Goal: Transaction & Acquisition: Purchase product/service

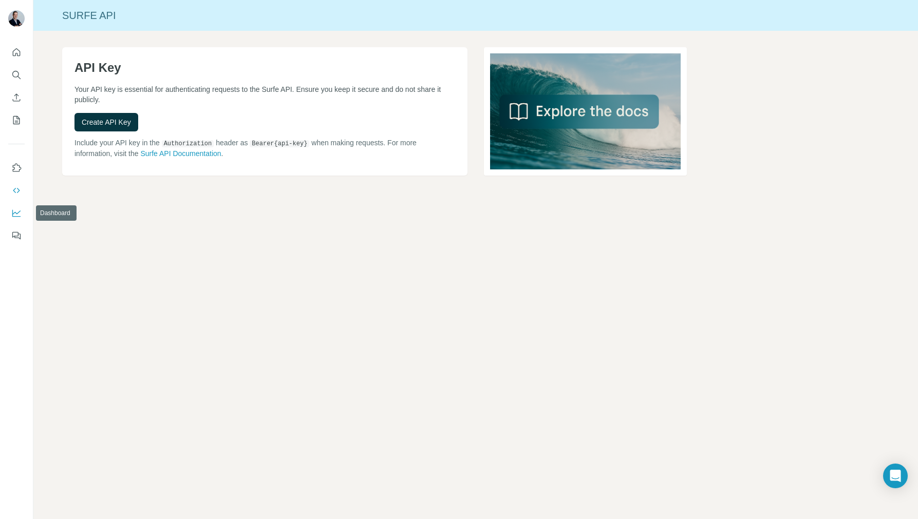
click at [20, 212] on icon "Dashboard" at bounding box center [16, 213] width 10 height 10
click at [16, 167] on icon "Use Surfe on LinkedIn" at bounding box center [16, 168] width 10 height 10
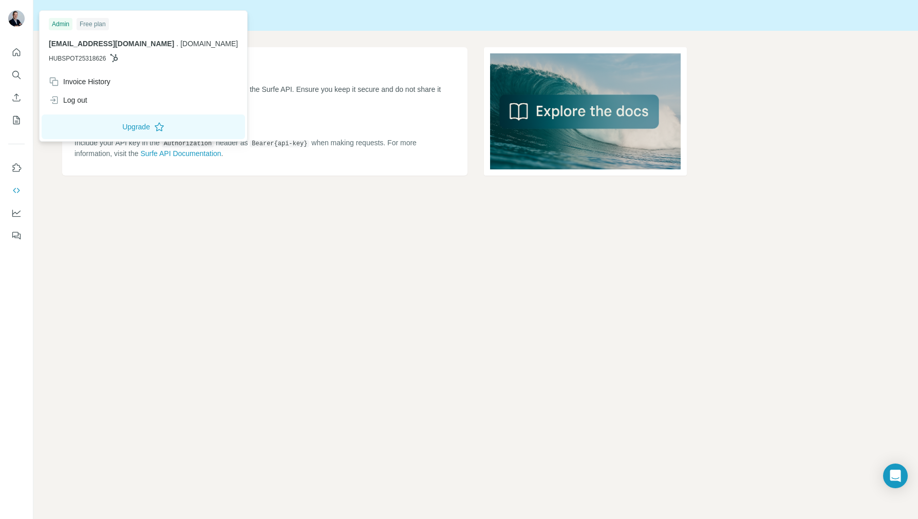
click at [18, 17] on img at bounding box center [16, 18] width 16 height 16
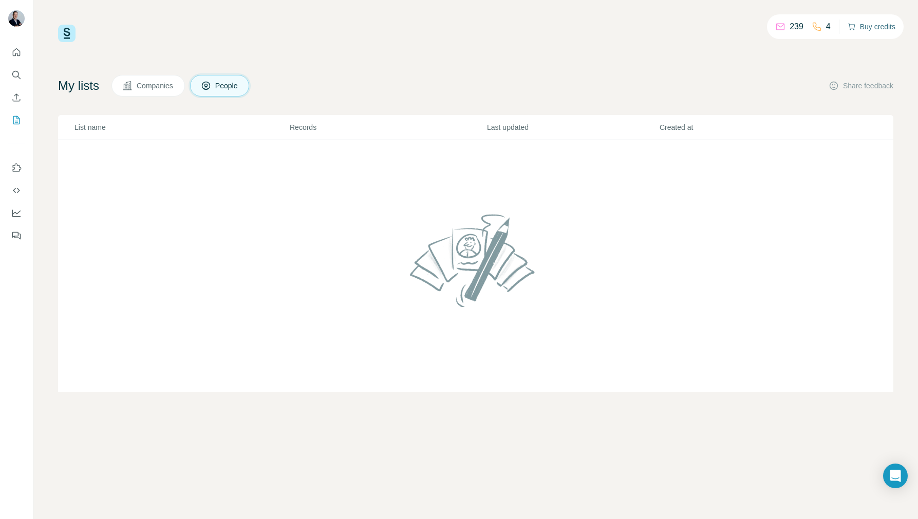
click at [871, 27] on button "Buy credits" at bounding box center [872, 27] width 48 height 14
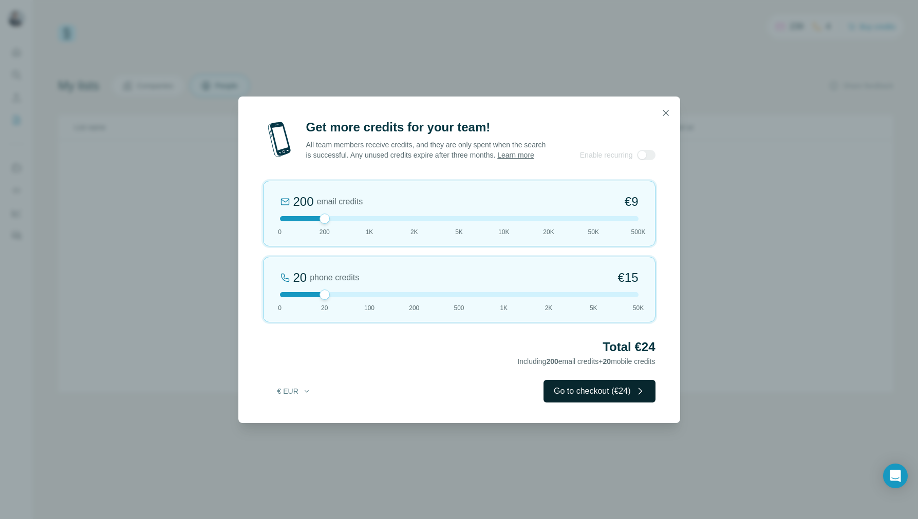
click at [620, 396] on button "Go to checkout (€24)" at bounding box center [599, 391] width 111 height 23
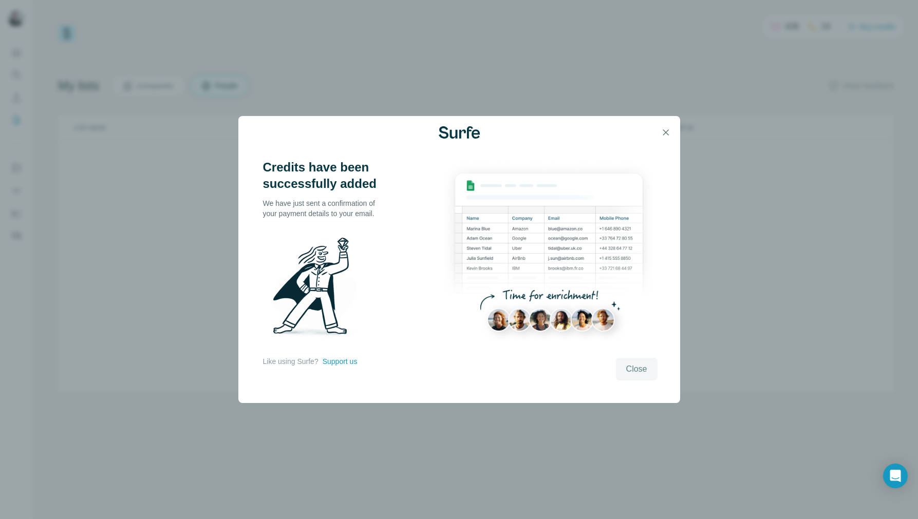
click at [640, 371] on span "Close" at bounding box center [636, 369] width 21 height 12
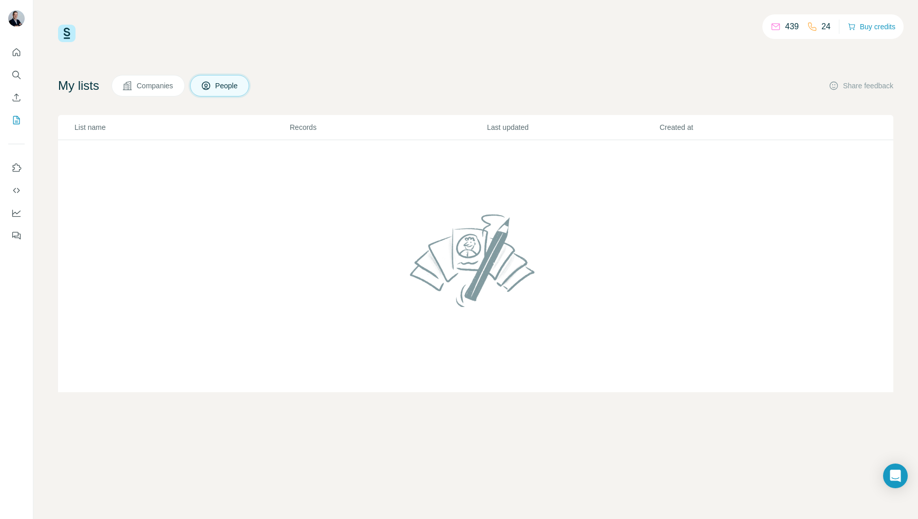
click at [823, 26] on p "24" at bounding box center [825, 27] width 9 height 12
click at [808, 27] on icon at bounding box center [812, 27] width 8 height 8
click at [785, 26] on p "439" at bounding box center [792, 27] width 14 height 12
click at [885, 27] on button "Buy credits" at bounding box center [872, 27] width 48 height 14
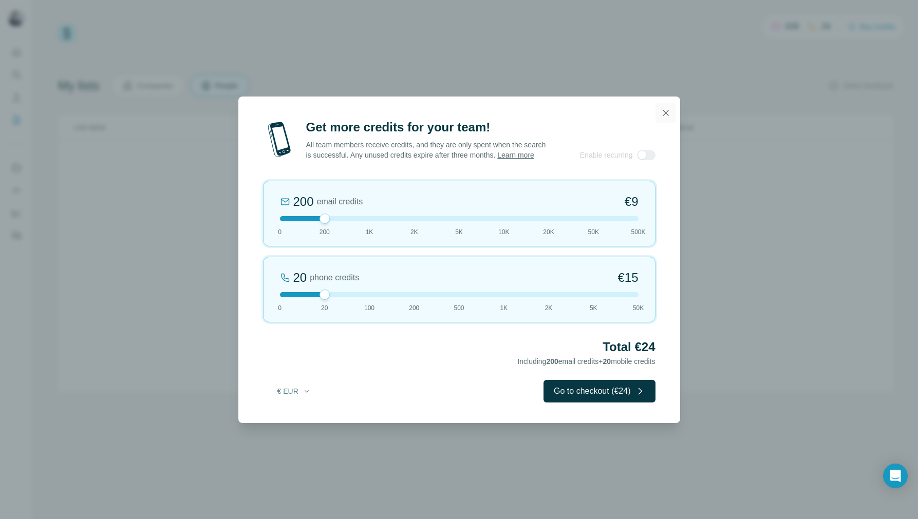
click at [666, 108] on icon "button" at bounding box center [666, 113] width 10 height 10
